Goal: Task Accomplishment & Management: Complete application form

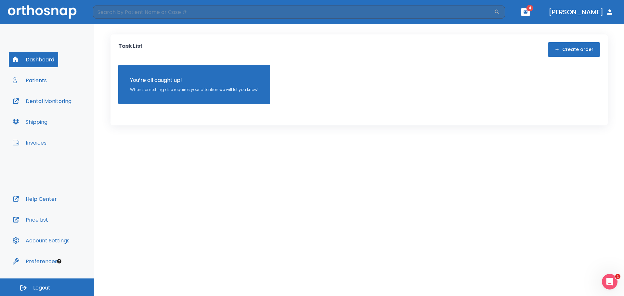
click at [57, 82] on div "Dashboard Patients Dental Monitoring Shipping Invoices" at bounding box center [47, 121] width 77 height 139
click at [44, 84] on button "Patients" at bounding box center [30, 80] width 42 height 16
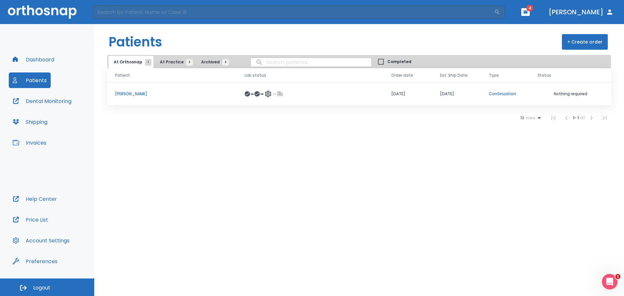
click at [175, 61] on span "At Practice 3" at bounding box center [175, 62] width 30 height 6
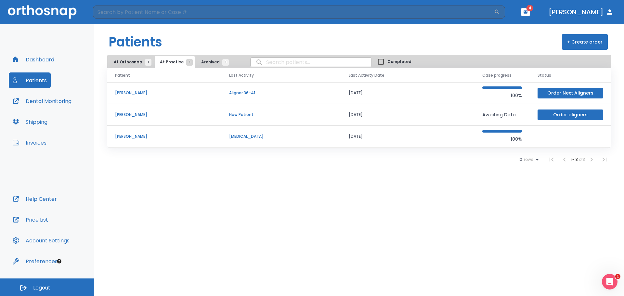
click at [451, 98] on td "[DATE]" at bounding box center [408, 93] width 134 height 22
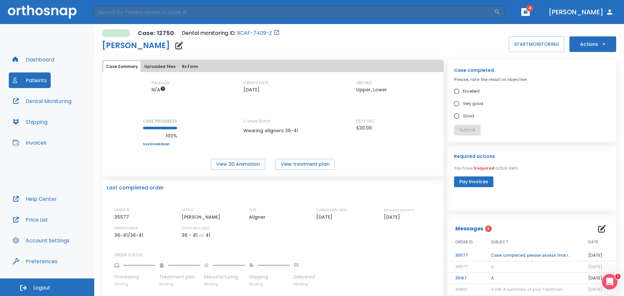
click at [606, 46] on button "Actions" at bounding box center [592, 44] width 47 height 16
click at [416, 163] on div at bounding box center [312, 148] width 624 height 296
click at [514, 255] on td "Case completed, please assess final result!" at bounding box center [531, 255] width 97 height 11
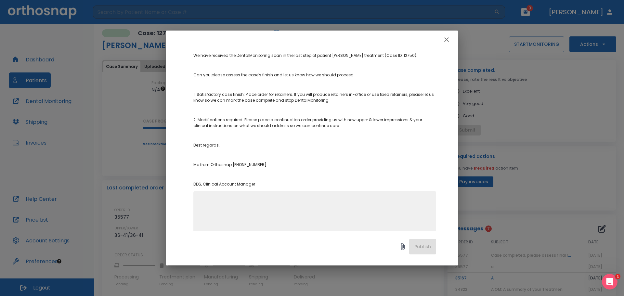
scroll to position [105, 0]
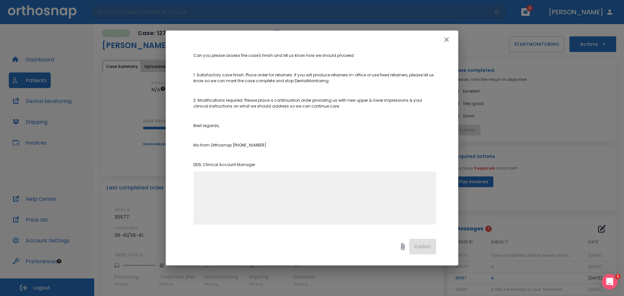
click at [446, 43] on icon "button" at bounding box center [447, 40] width 8 height 8
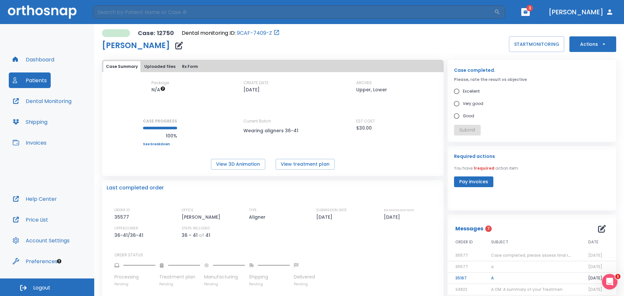
click at [586, 49] on button "Actions" at bounding box center [592, 44] width 47 height 16
click at [588, 92] on li "Order Next Aligners" at bounding box center [588, 95] width 47 height 16
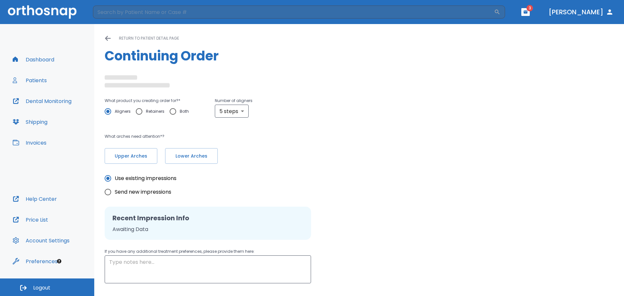
radio input "false"
radio input "true"
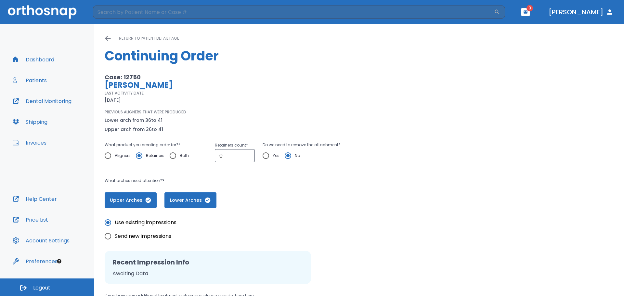
click at [145, 234] on span "Send new impressions" at bounding box center [143, 236] width 57 height 8
click at [115, 234] on input "Send new impressions" at bounding box center [108, 236] width 14 height 14
radio input "true"
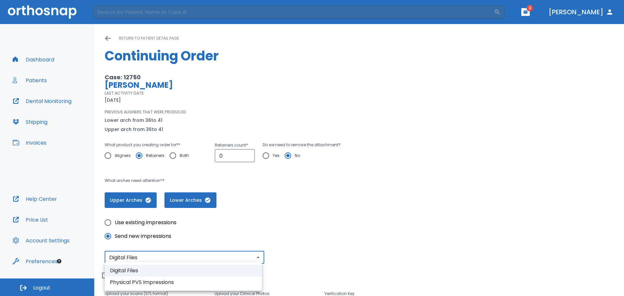
click at [210, 262] on body "​ 3 [PERSON_NAME] Dashboard Patients Dental Monitoring Shipping Invoices Help C…" at bounding box center [312, 148] width 624 height 296
click at [175, 280] on li "Physical PVS Impressions" at bounding box center [183, 283] width 157 height 12
type input "physical"
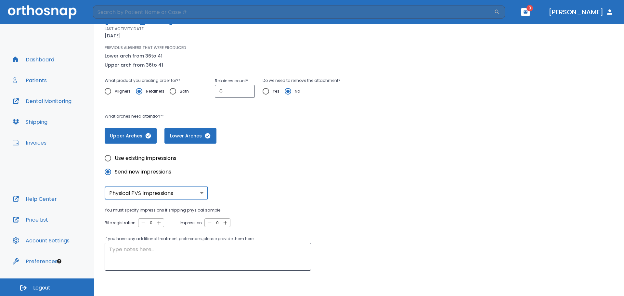
scroll to position [65, 0]
click at [157, 222] on icon "button" at bounding box center [159, 222] width 4 height 4
type input "1"
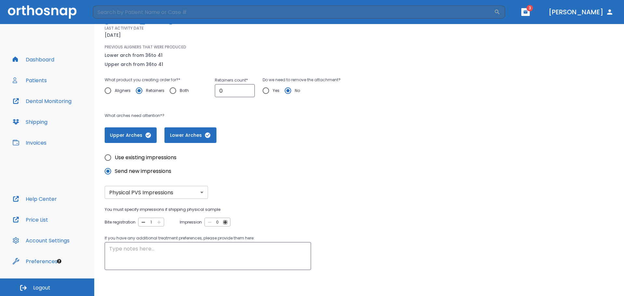
click at [225, 224] on icon "button" at bounding box center [226, 222] width 4 height 4
type input "2"
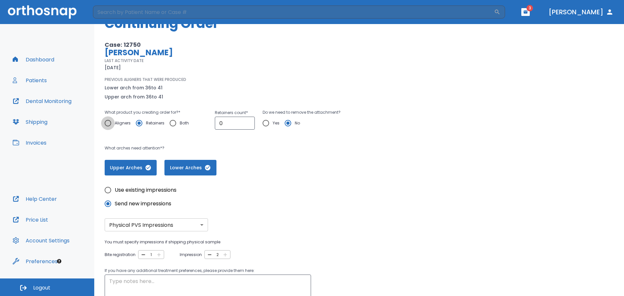
click at [110, 123] on input "Aligners" at bounding box center [108, 123] width 14 height 14
radio input "true"
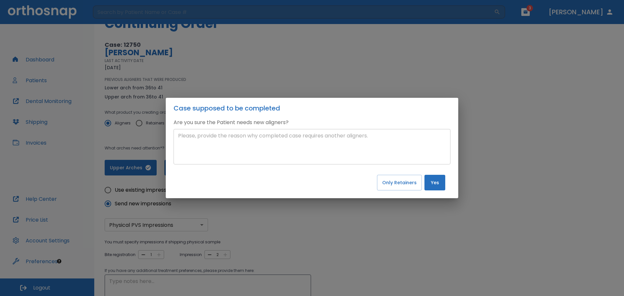
click at [208, 138] on textarea at bounding box center [312, 147] width 268 height 30
